Goal: Transaction & Acquisition: Book appointment/travel/reservation

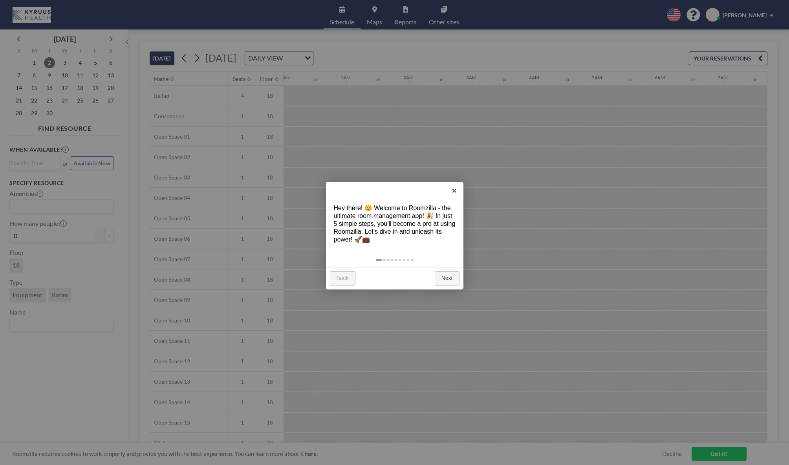
scroll to position [0, 848]
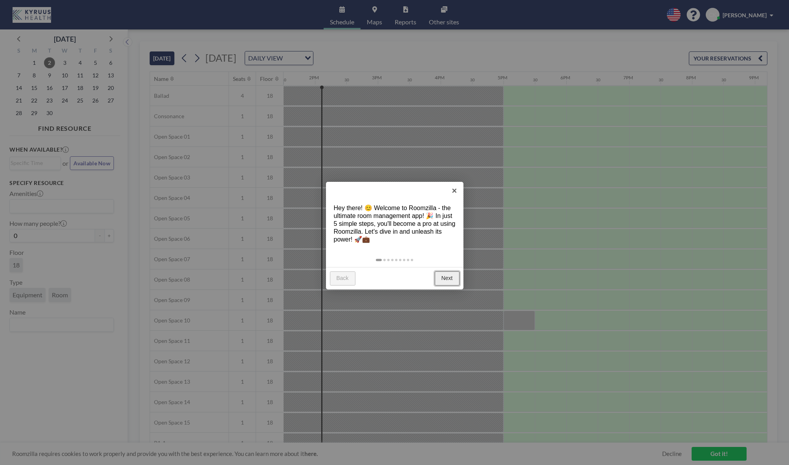
click at [450, 281] on link "Next" at bounding box center [447, 278] width 25 height 14
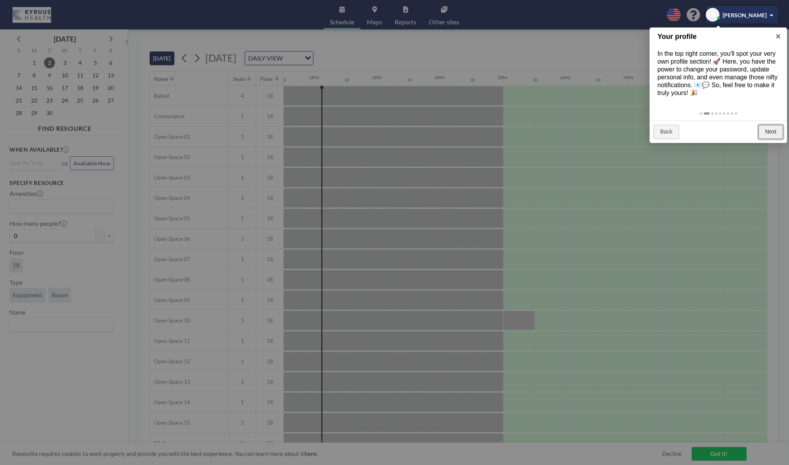
click at [777, 132] on link "Next" at bounding box center [771, 132] width 25 height 14
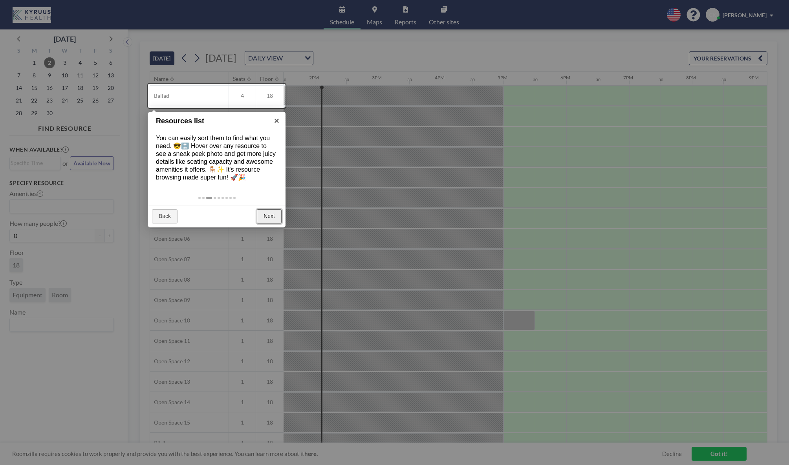
click at [265, 211] on link "Next" at bounding box center [269, 216] width 25 height 14
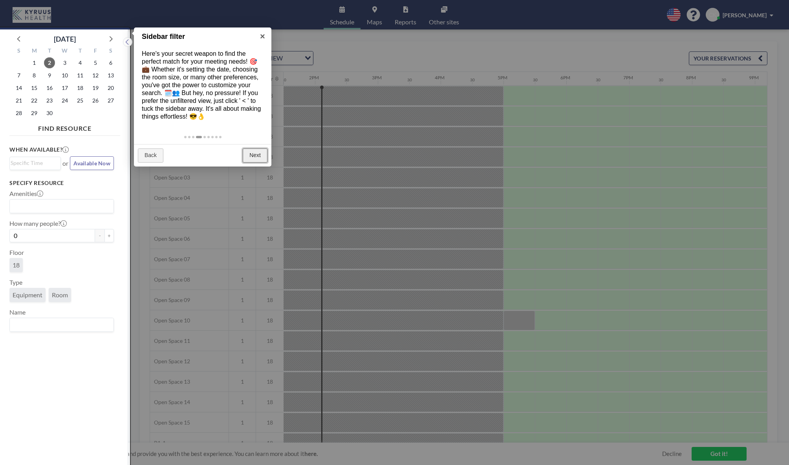
scroll to position [2, 0]
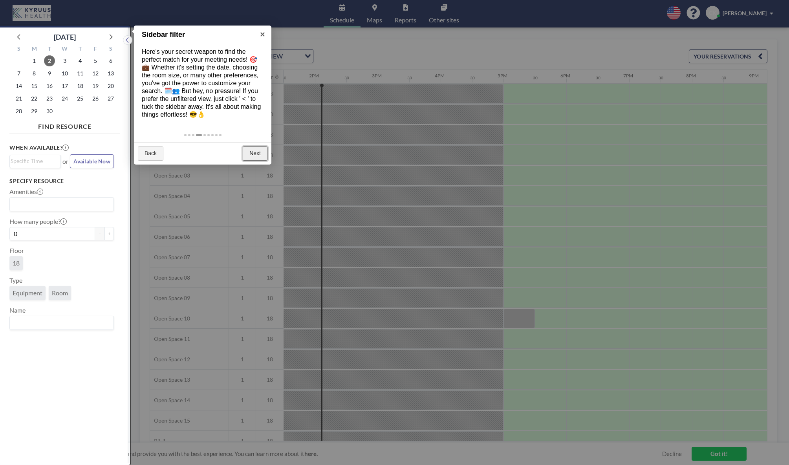
click at [250, 157] on link "Next" at bounding box center [255, 154] width 25 height 14
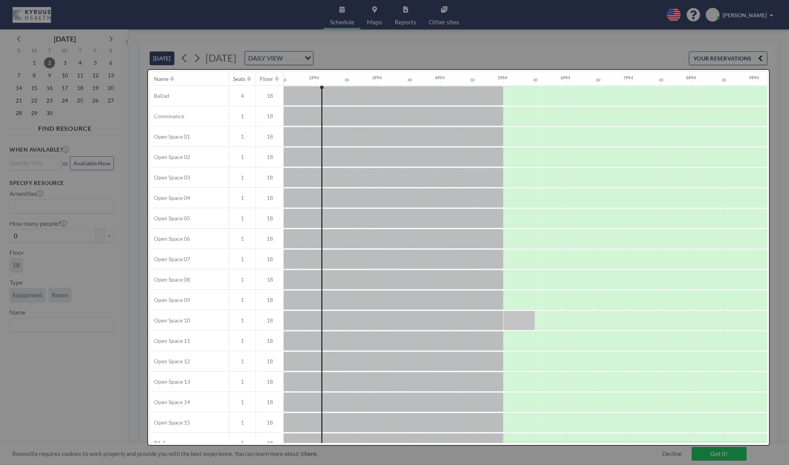
scroll to position [0, 0]
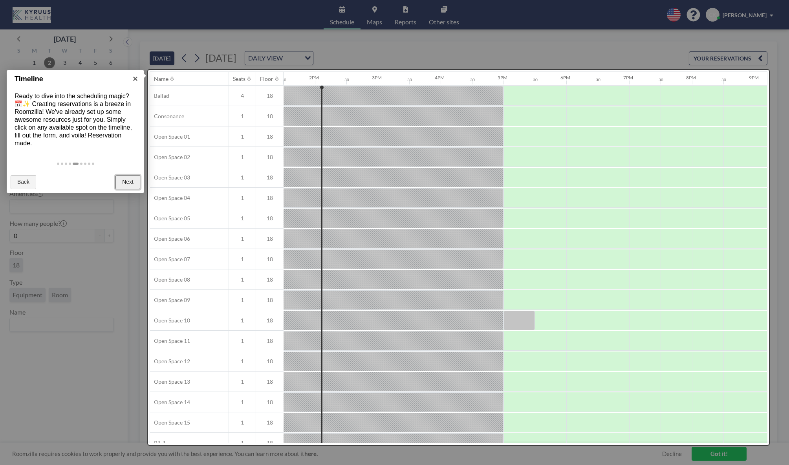
click at [122, 183] on link "Next" at bounding box center [127, 182] width 25 height 14
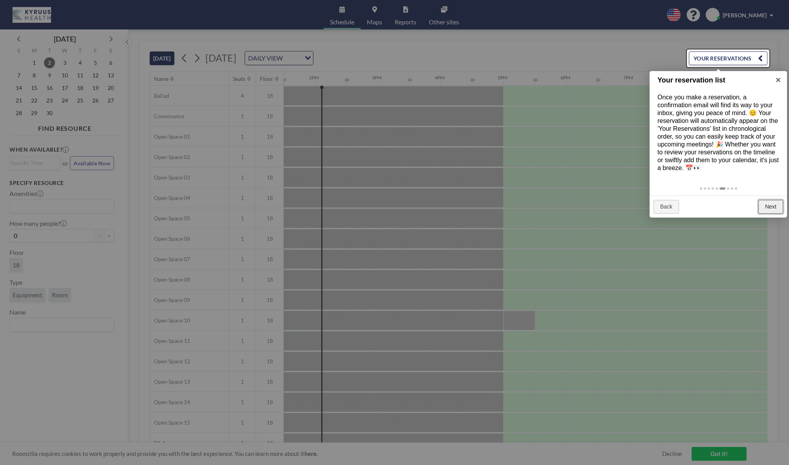
click at [774, 203] on link "Next" at bounding box center [771, 207] width 25 height 14
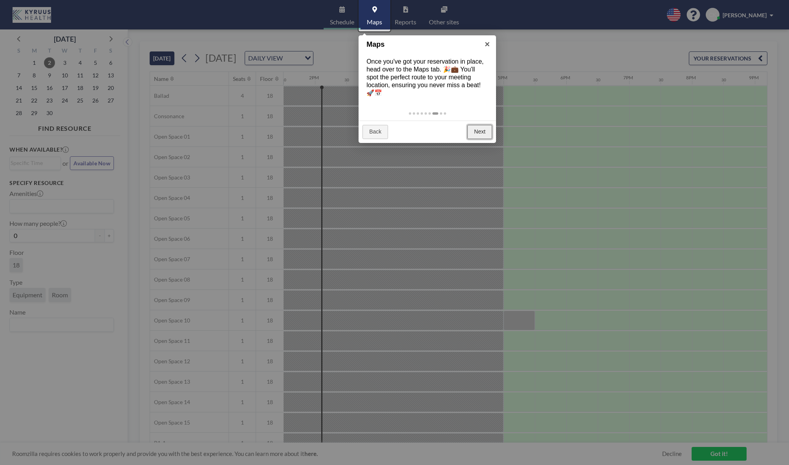
click at [479, 131] on link "Next" at bounding box center [479, 132] width 25 height 14
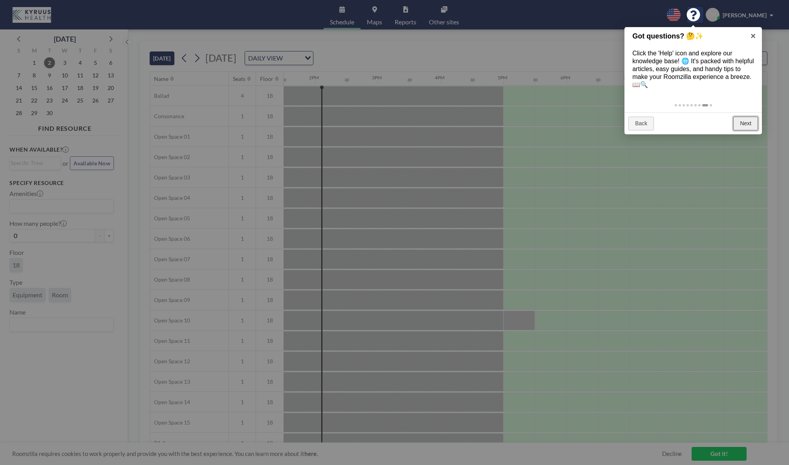
click at [751, 125] on link "Next" at bounding box center [745, 124] width 25 height 14
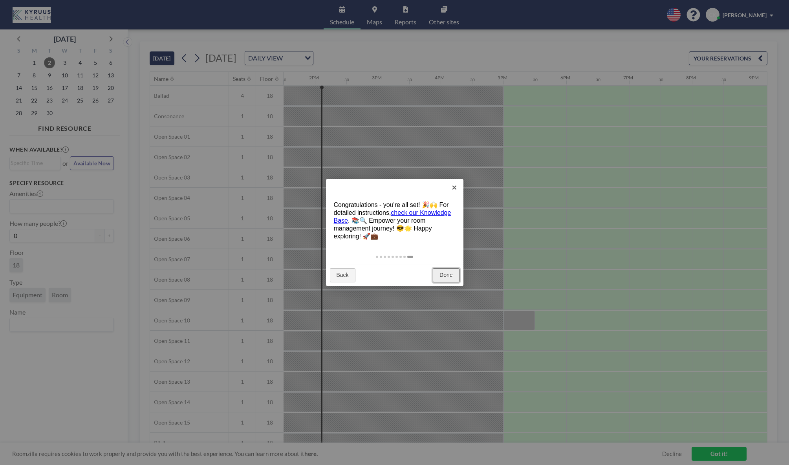
click at [444, 277] on link "Done" at bounding box center [446, 275] width 26 height 14
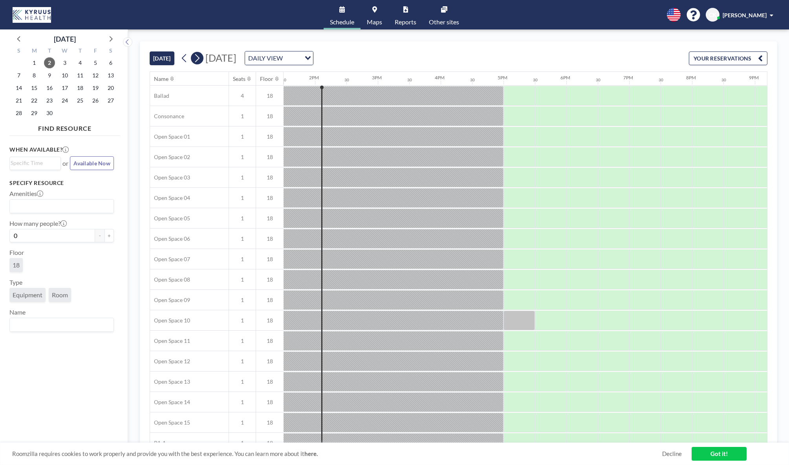
click at [200, 59] on icon at bounding box center [197, 58] width 4 height 8
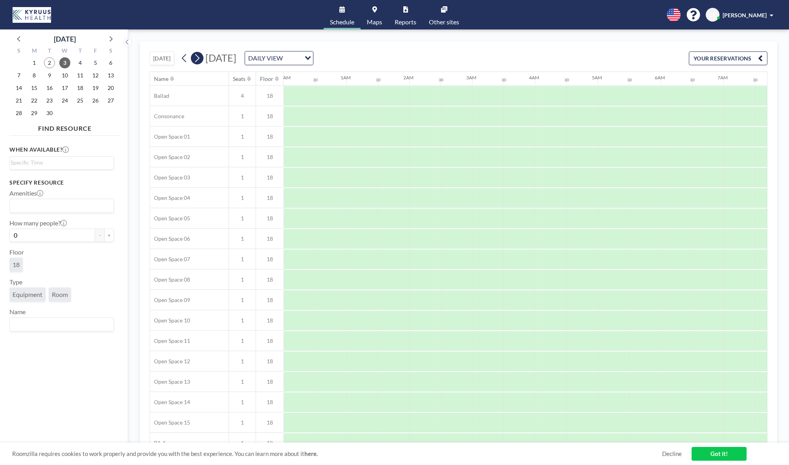
click at [200, 59] on icon at bounding box center [197, 58] width 4 height 8
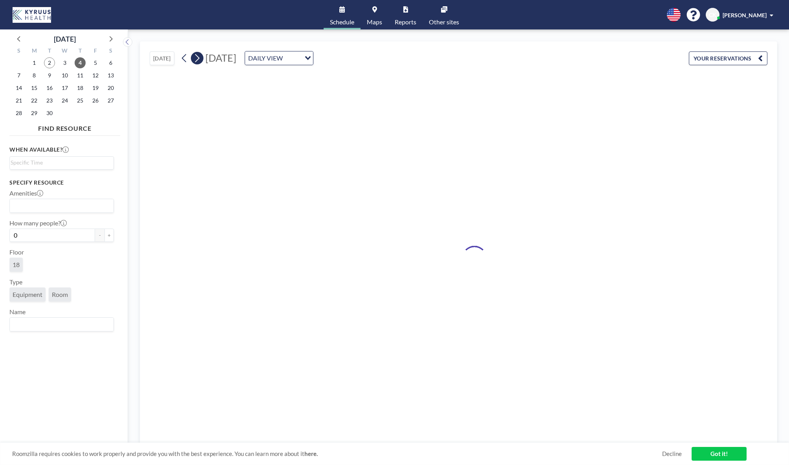
click at [200, 59] on icon at bounding box center [197, 58] width 4 height 8
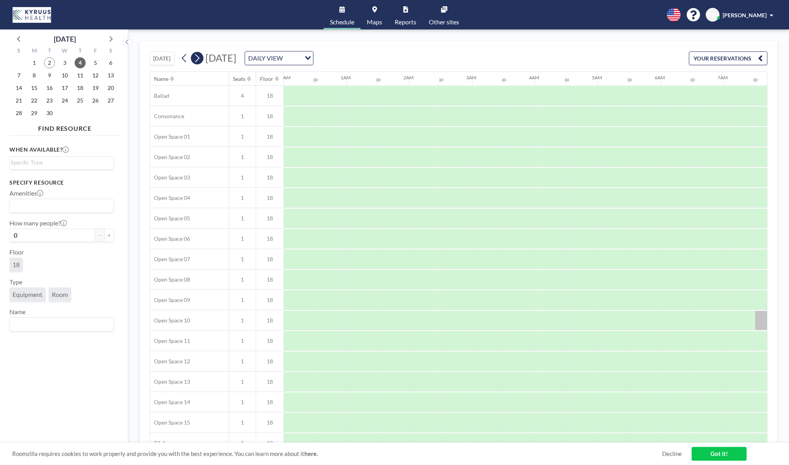
click at [200, 59] on icon at bounding box center [197, 58] width 4 height 8
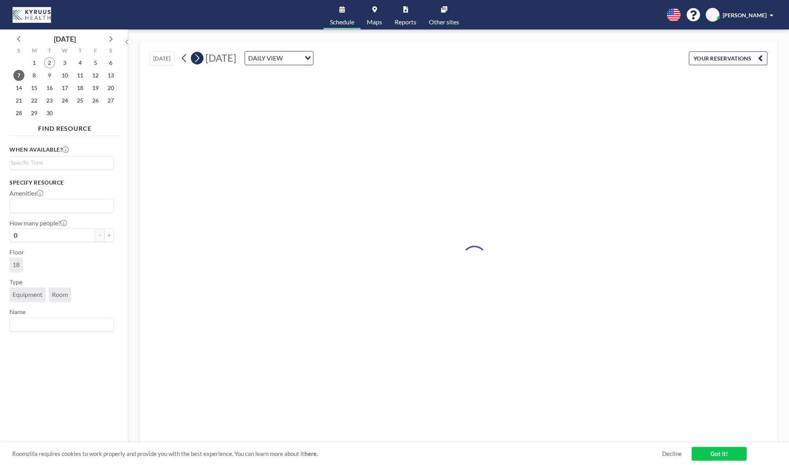
click at [200, 59] on icon at bounding box center [197, 58] width 4 height 8
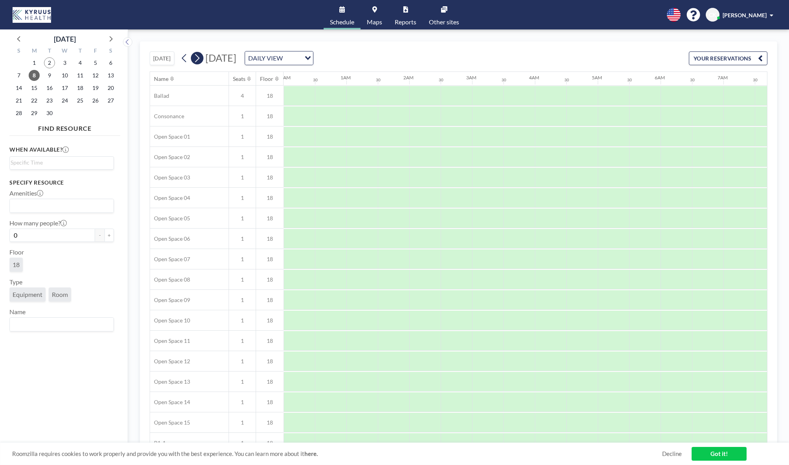
click at [200, 59] on icon at bounding box center [197, 58] width 4 height 8
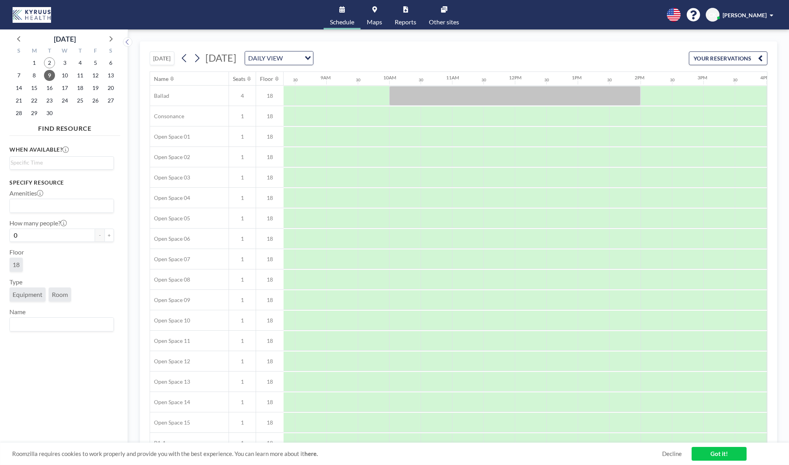
scroll to position [0, 522]
click at [344, 158] on div at bounding box center [343, 157] width 31 height 20
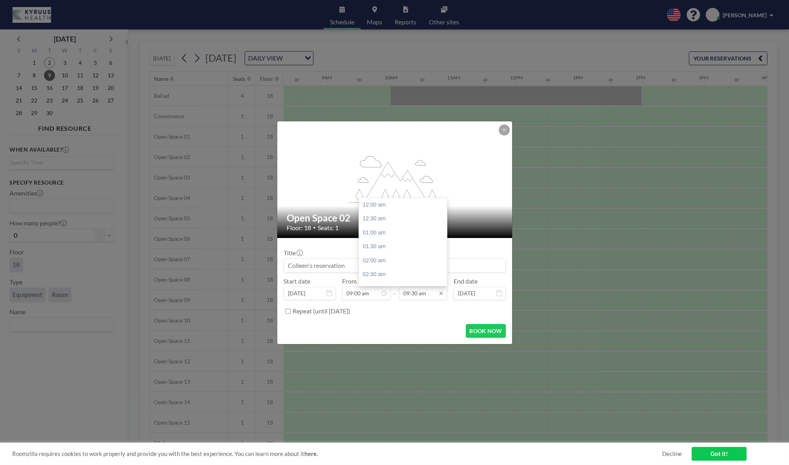
scroll to position [266, 0]
click at [421, 294] on input "09:30 am" at bounding box center [423, 293] width 48 height 13
click at [397, 263] on div "03:00 pm" at bounding box center [403, 269] width 88 height 14
type input "03:00 pm"
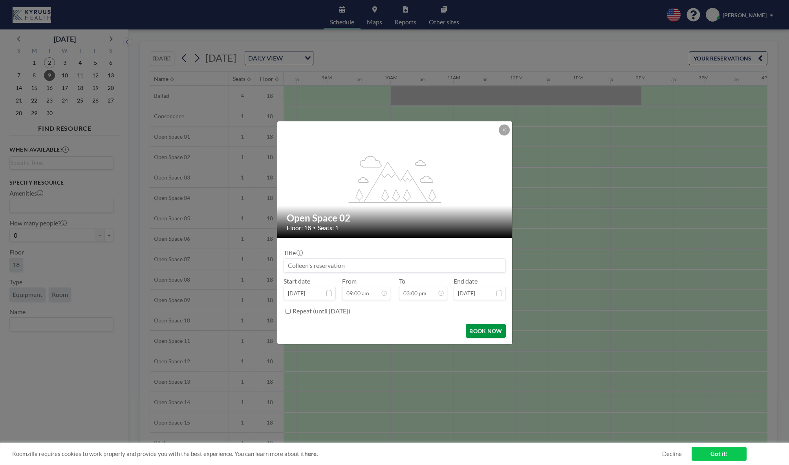
click at [497, 332] on button "BOOK NOW" at bounding box center [486, 331] width 40 height 14
